Goal: Task Accomplishment & Management: Manage account settings

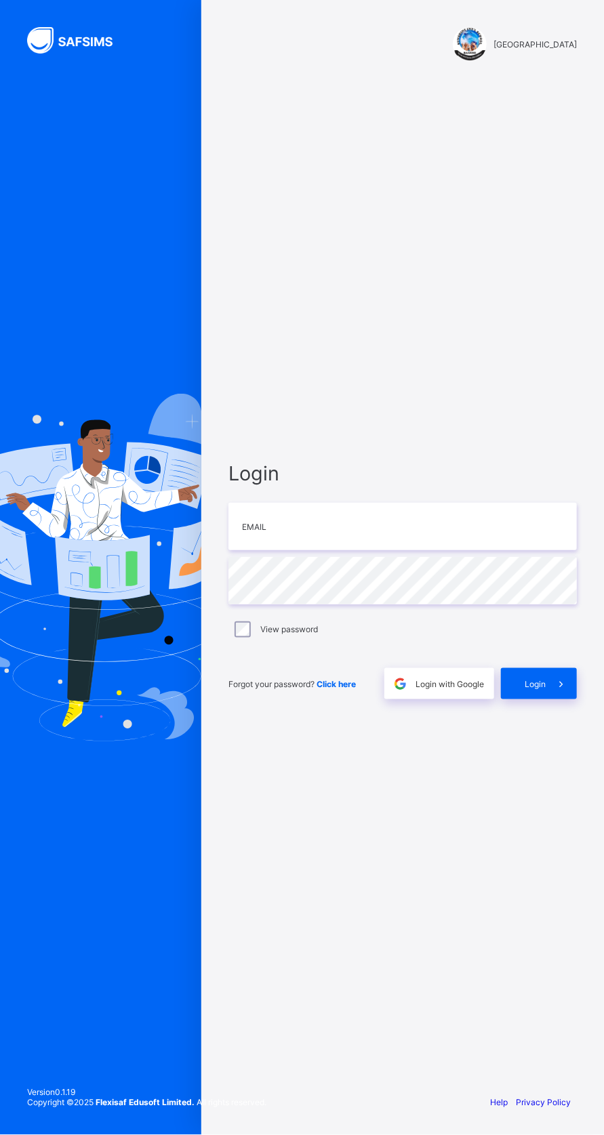
click at [446, 689] on span "Login with Google" at bounding box center [449, 684] width 68 height 10
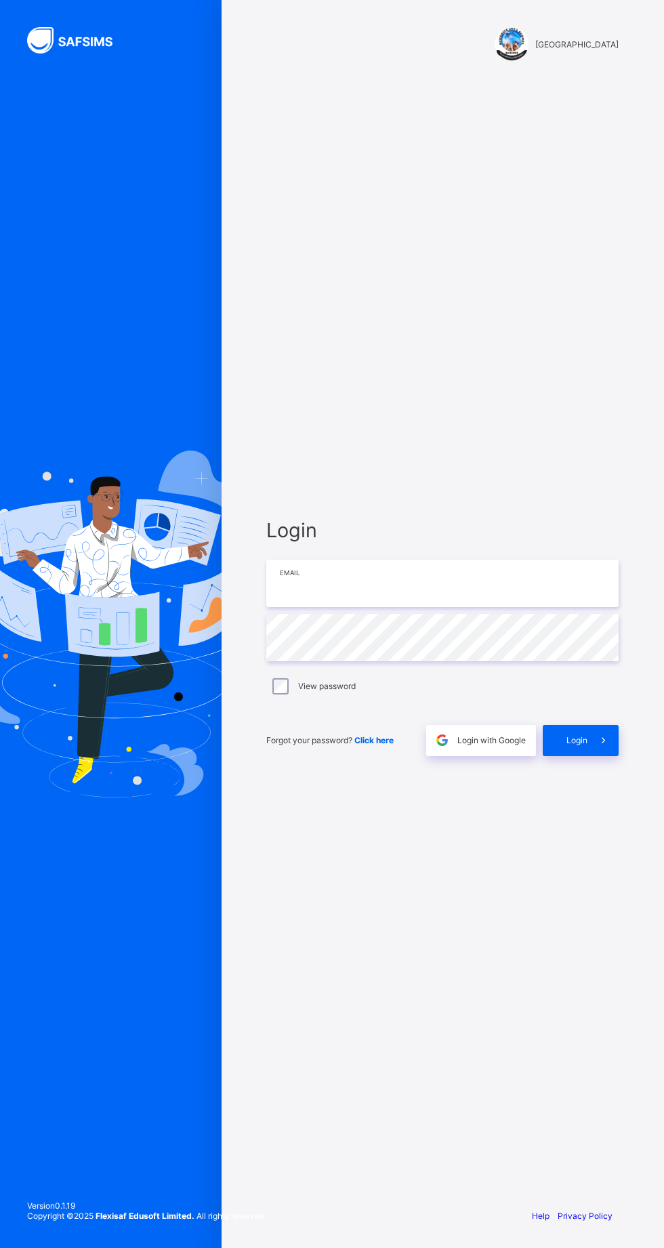
click at [378, 607] on input "email" at bounding box center [442, 582] width 352 height 47
type input "**********"
